Goal: Book appointment/travel/reservation

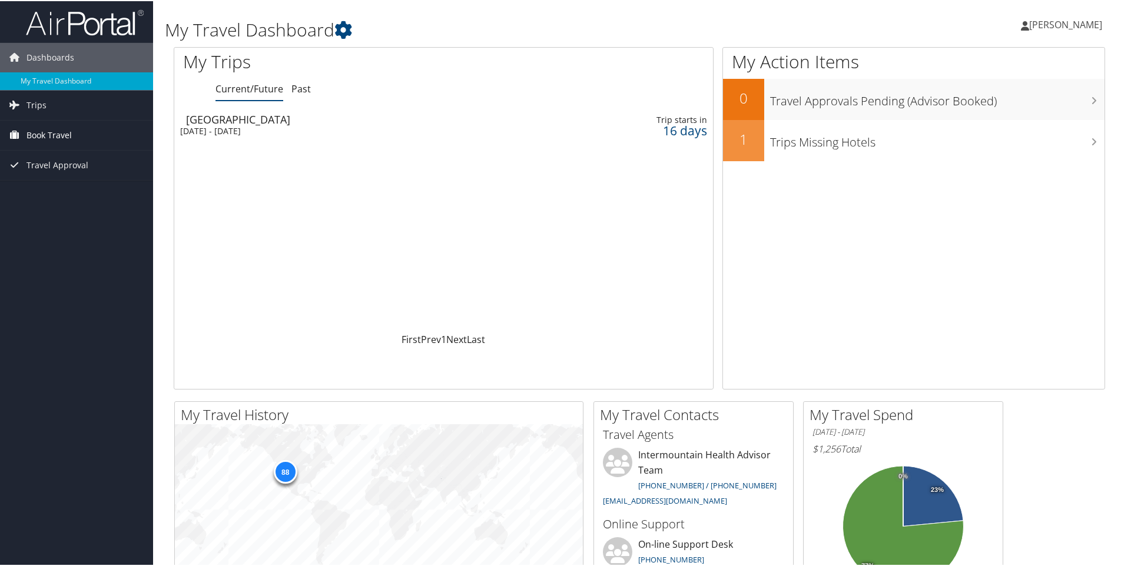
click at [45, 131] on span "Book Travel" at bounding box center [48, 134] width 45 height 29
click at [47, 187] on link "Book/Manage Online Trips" at bounding box center [76, 193] width 153 height 18
